Goal: Find specific page/section: Find specific page/section

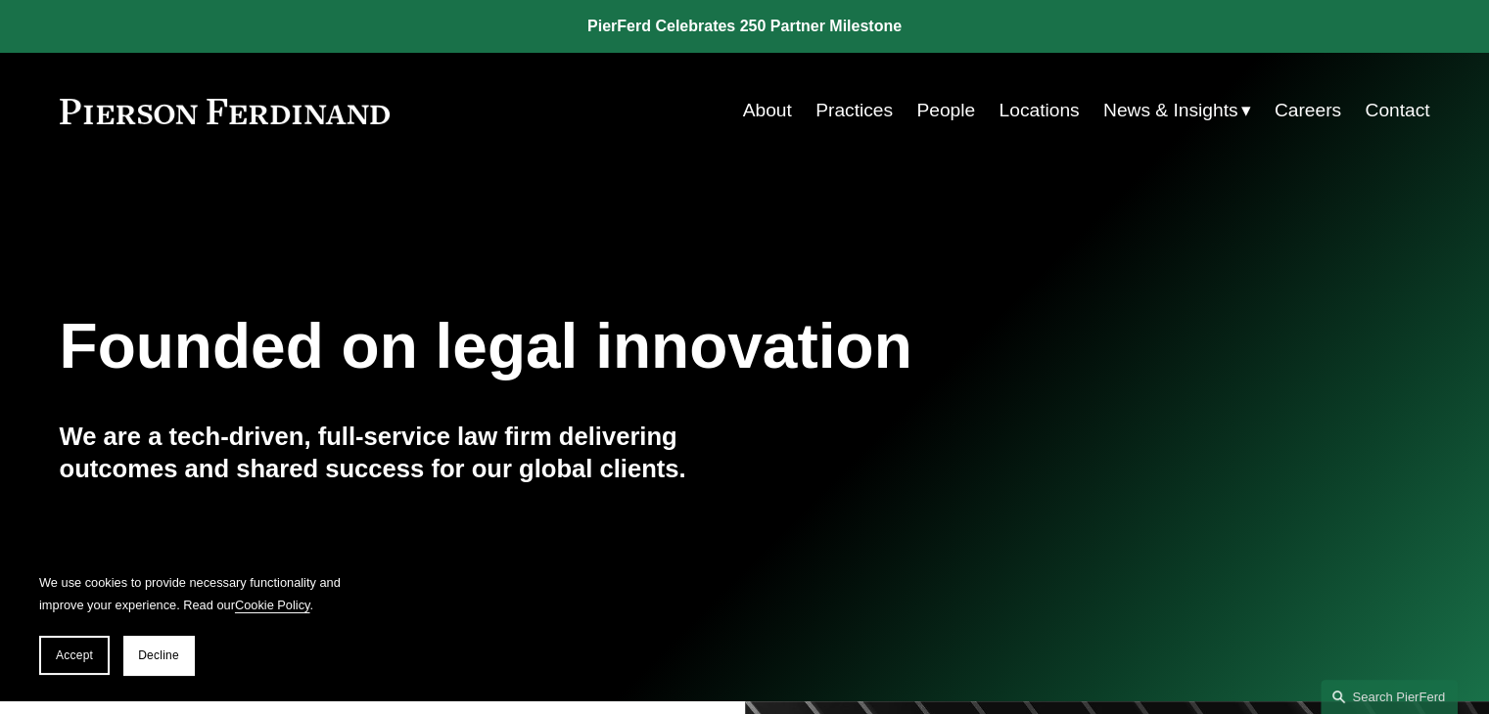
click at [923, 107] on link "People" at bounding box center [945, 110] width 59 height 37
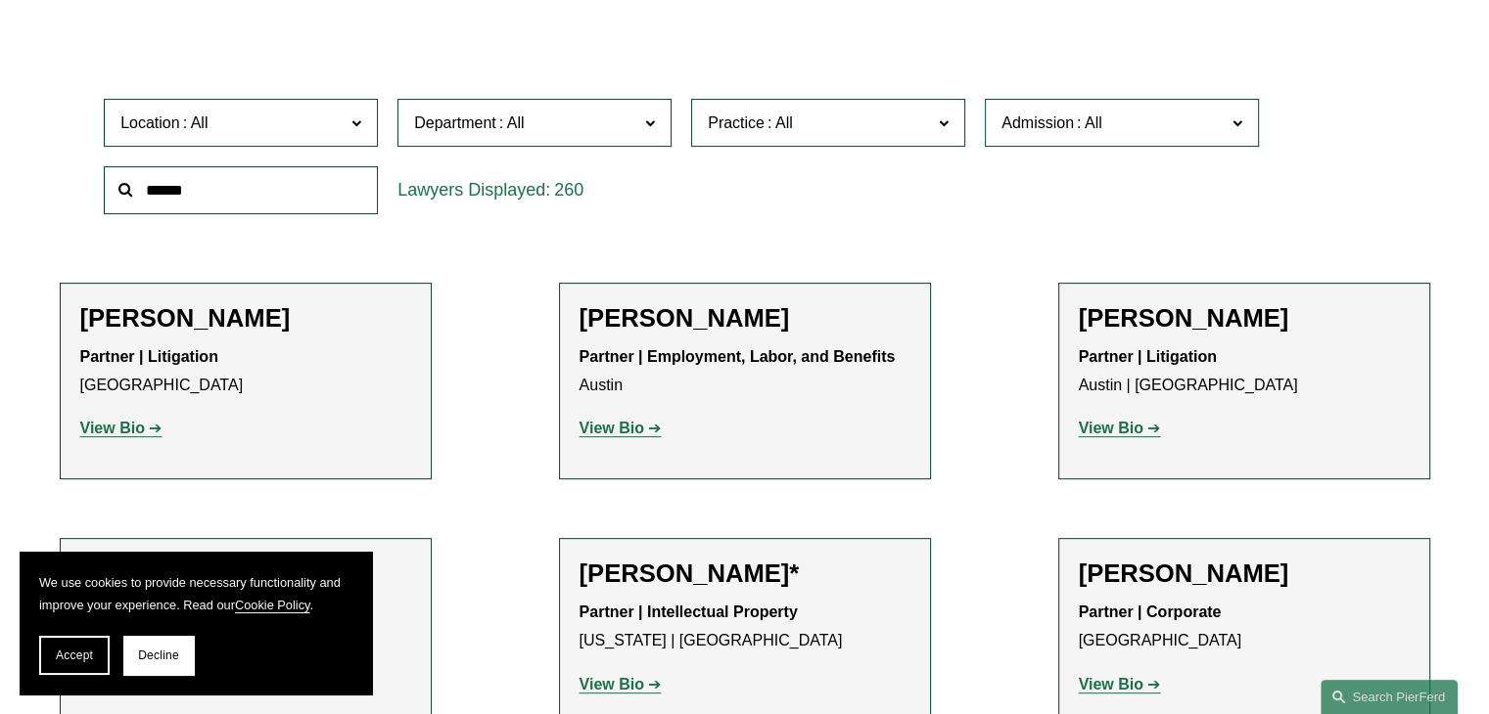
scroll to position [587, 0]
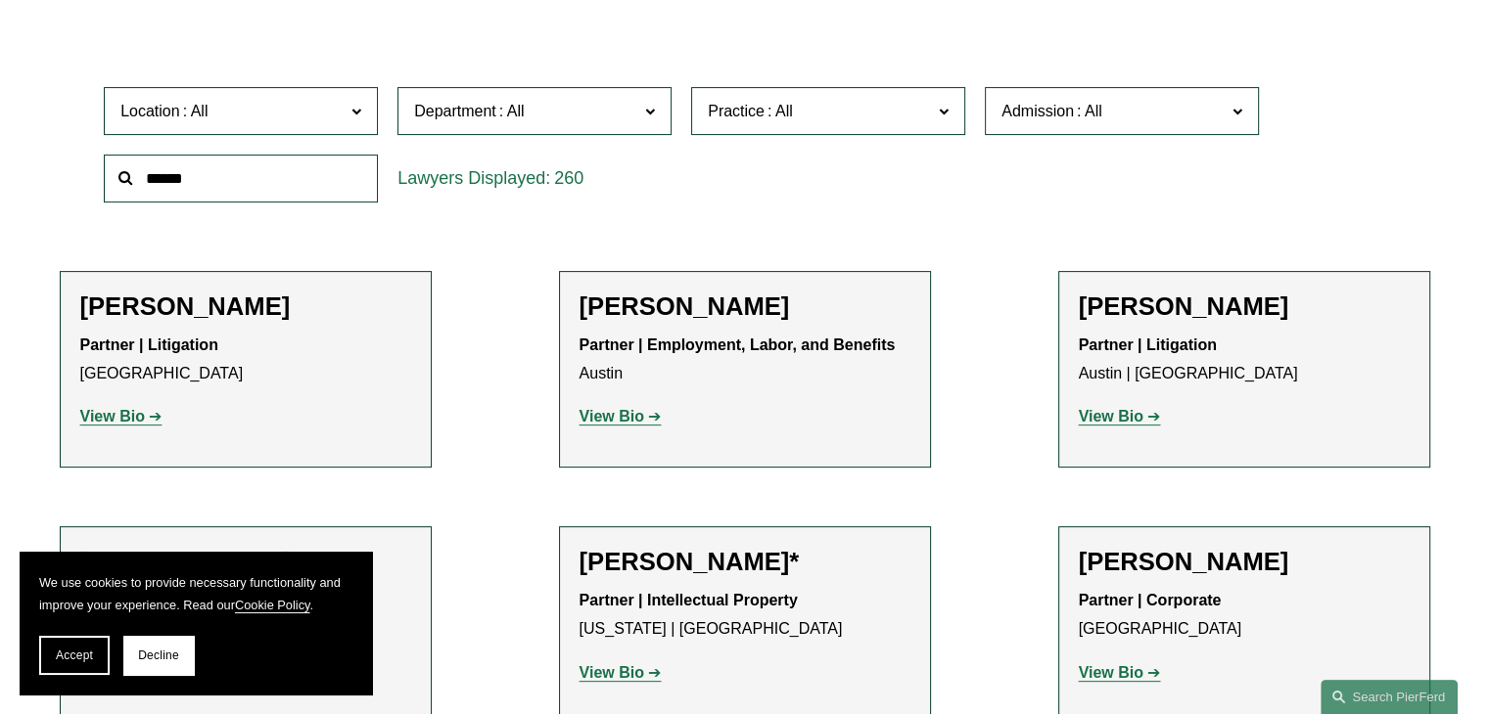
click at [269, 128] on label "Location" at bounding box center [241, 111] width 274 height 48
click at [0, 0] on link "Wilmington" at bounding box center [0, 0] width 0 height 0
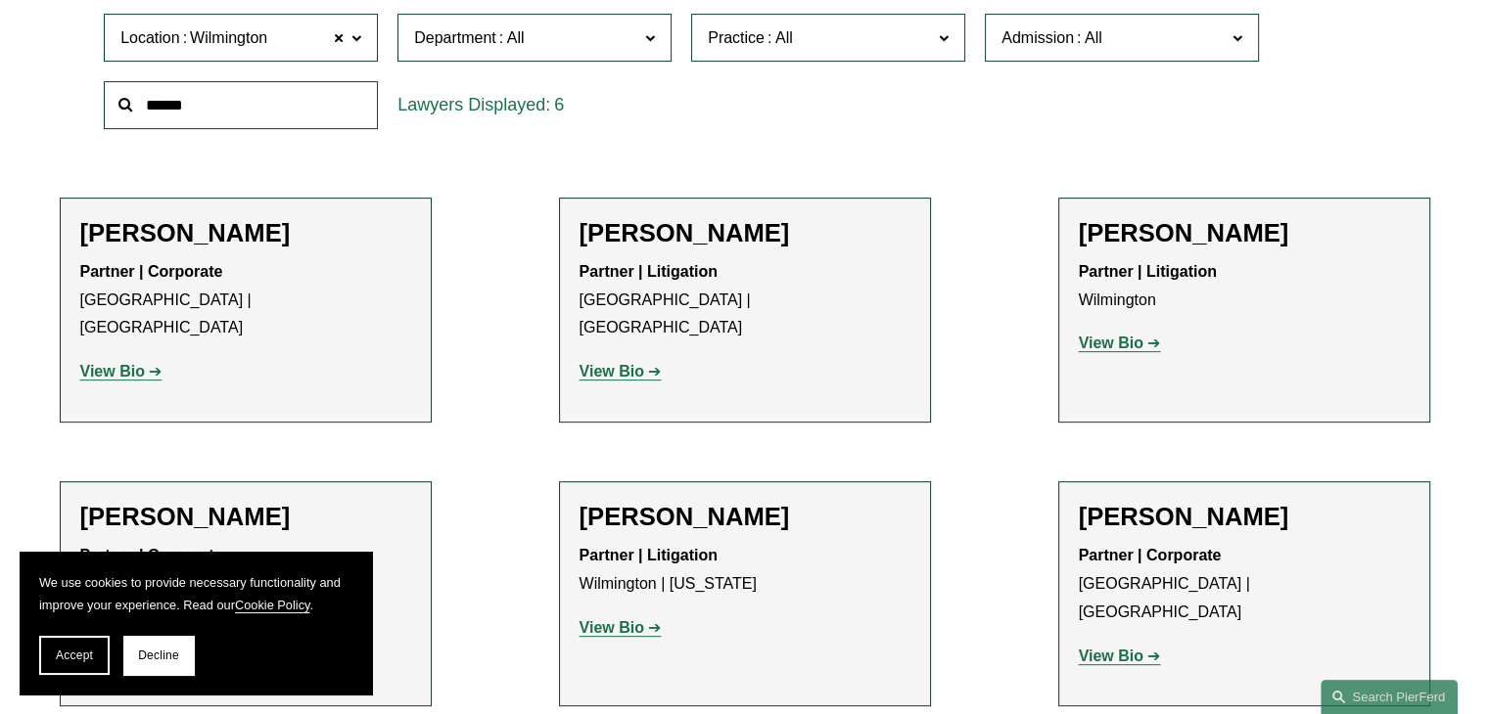
scroll to position [656, 0]
